Goal: Task Accomplishment & Management: Manage account settings

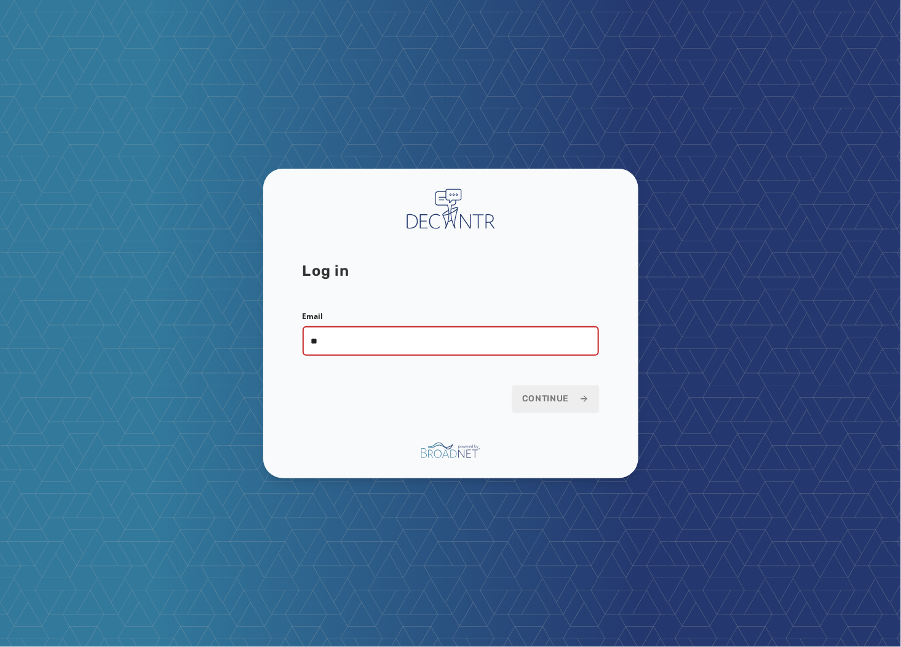
type input "**********"
click at [544, 399] on span "Continue" at bounding box center [555, 398] width 67 height 12
click at [571, 405] on button "Continue" at bounding box center [555, 398] width 87 height 27
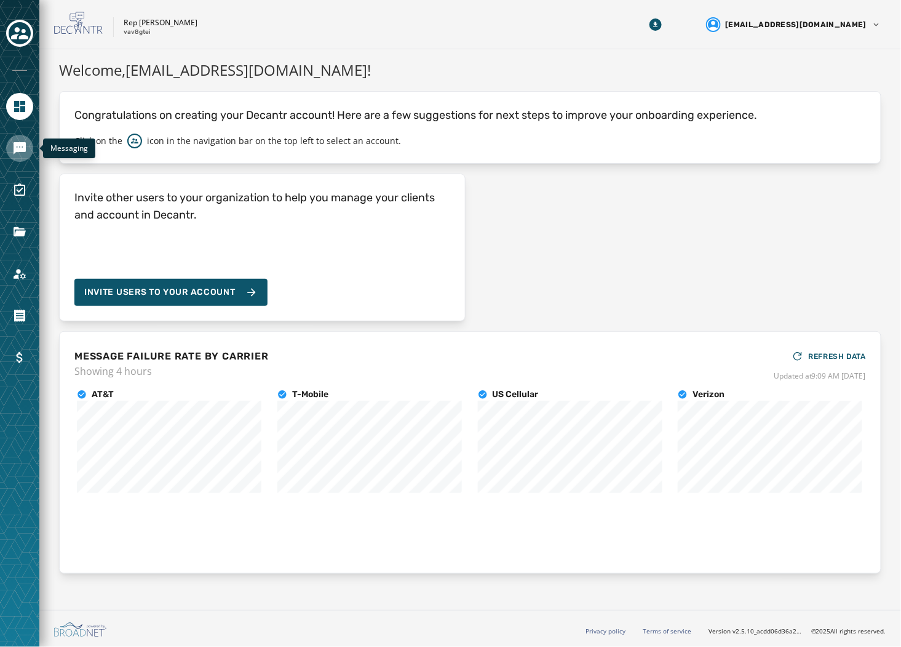
click at [17, 144] on icon "Navigate to Messaging" at bounding box center [20, 148] width 12 height 12
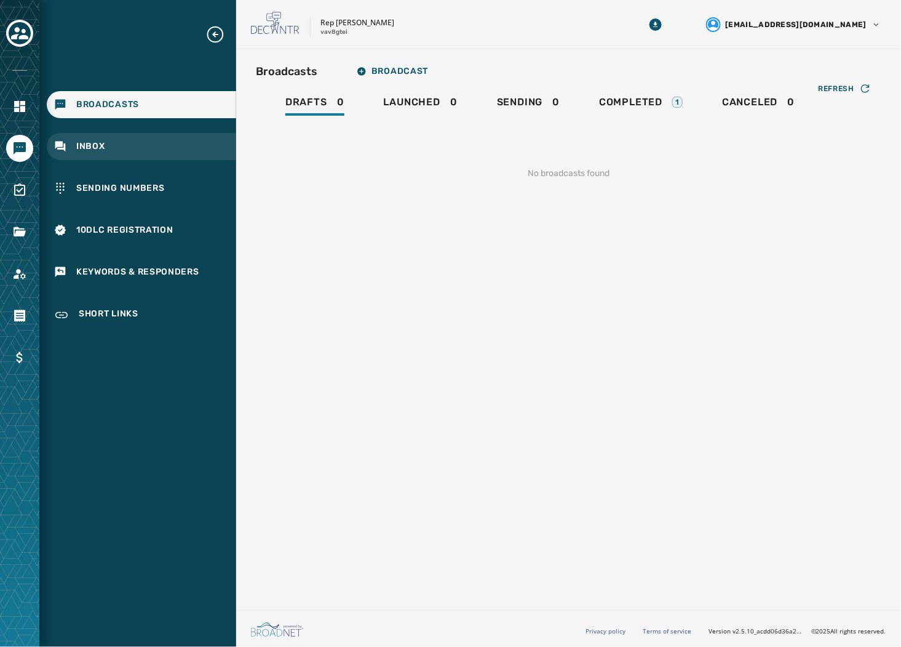
click at [181, 154] on div "Inbox" at bounding box center [141, 146] width 189 height 27
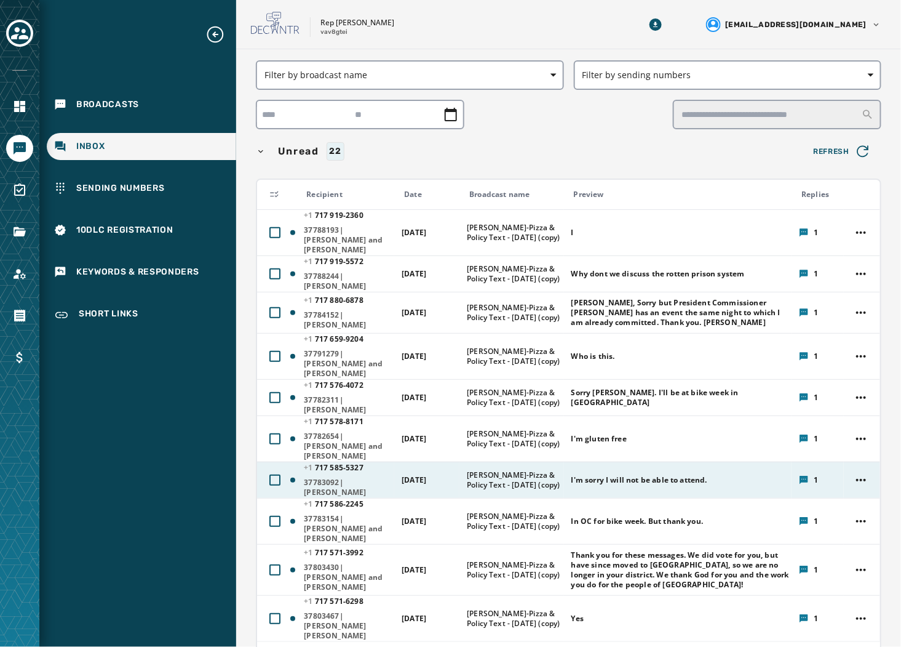
scroll to position [68, 0]
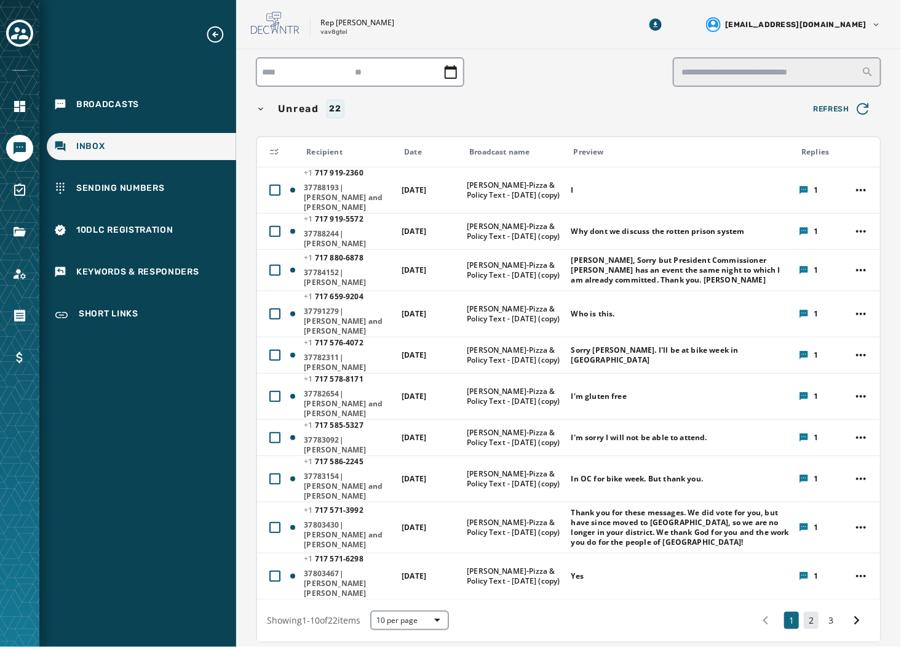
click at [804, 611] on button "2" at bounding box center [811, 619] width 15 height 17
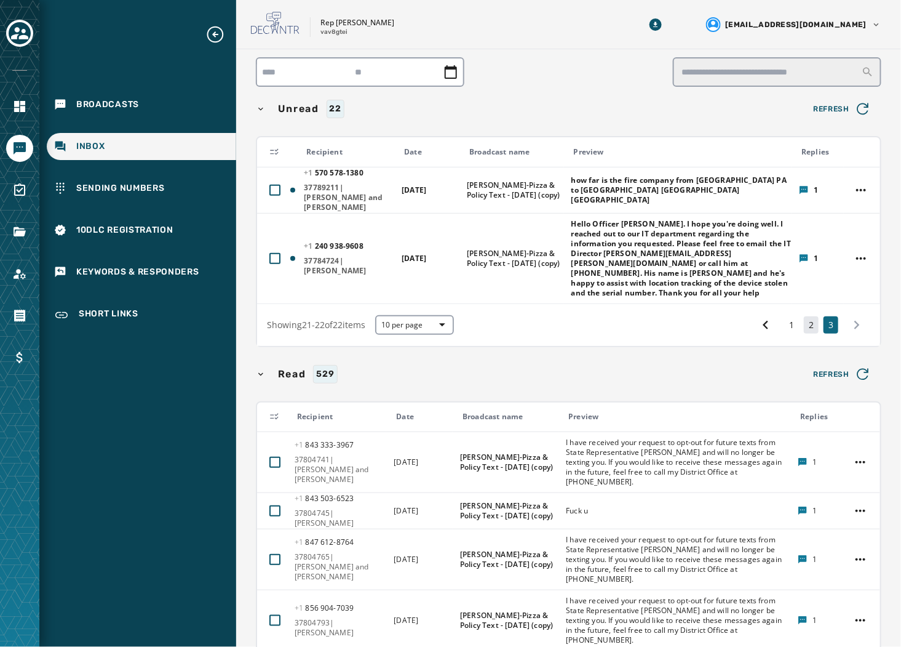
click at [804, 316] on button "2" at bounding box center [811, 324] width 15 height 17
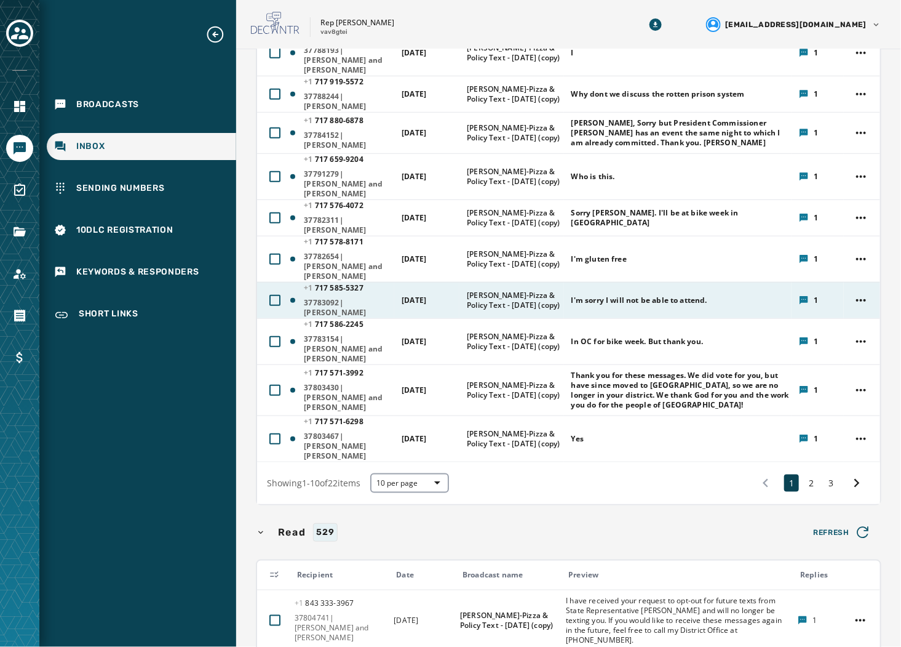
scroll to position [205, 0]
